Goal: Communication & Community: Answer question/provide support

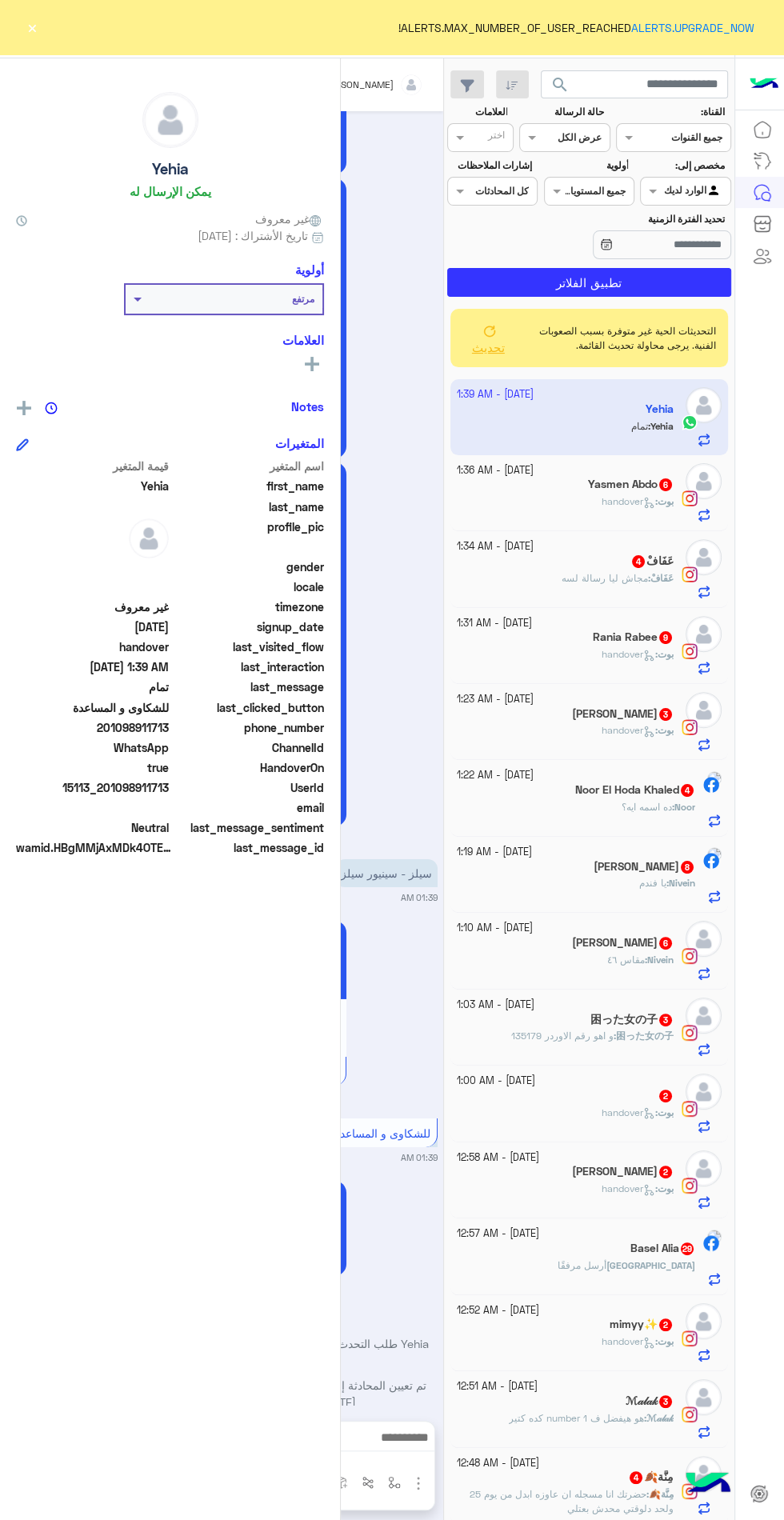
scroll to position [2871, 0]
